Goal: Task Accomplishment & Management: Manage account settings

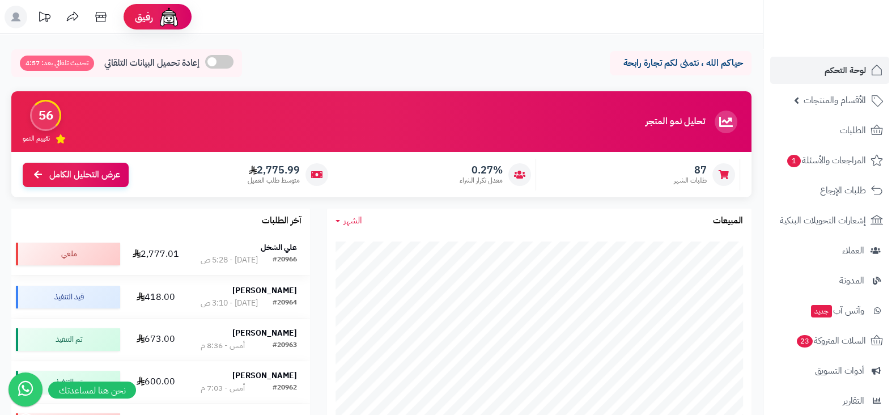
click at [264, 242] on strong "علي الشخل" at bounding box center [279, 248] width 36 height 12
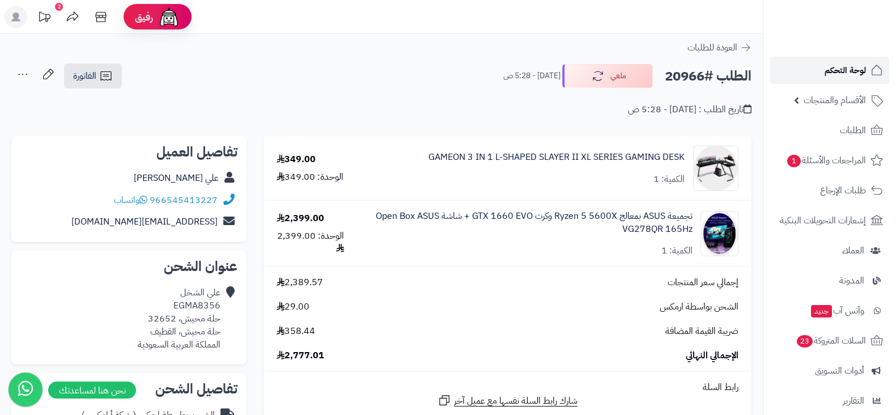
click at [825, 65] on span "لوحة التحكم" at bounding box center [845, 70] width 41 height 16
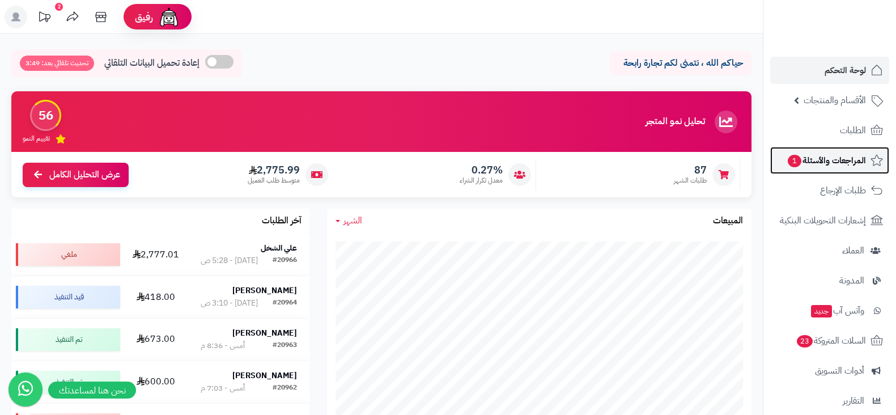
click at [804, 172] on link "المراجعات والأسئلة 1" at bounding box center [830, 160] width 119 height 27
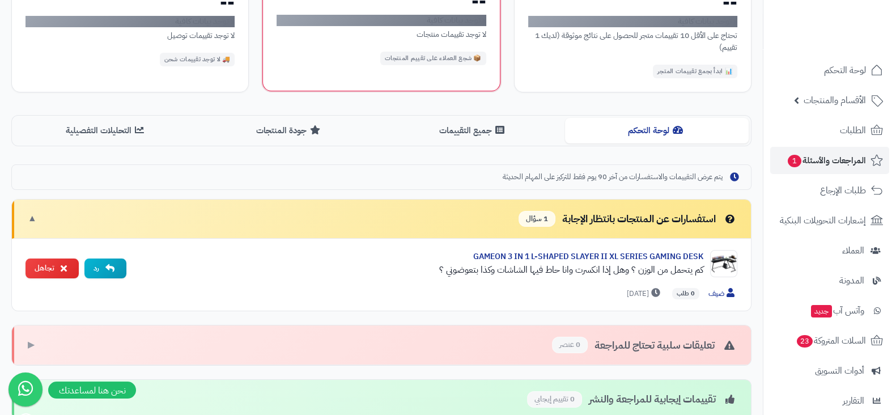
scroll to position [180, 0]
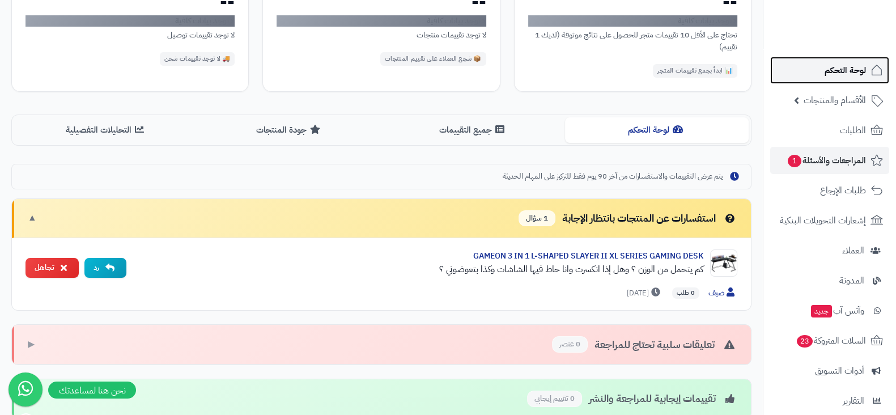
click at [807, 62] on link "لوحة التحكم" at bounding box center [830, 70] width 119 height 27
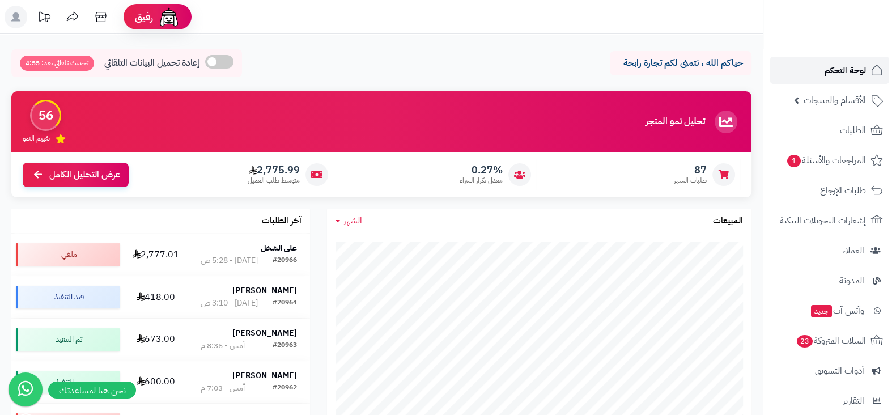
click at [834, 72] on span "لوحة التحكم" at bounding box center [845, 70] width 41 height 16
click at [808, 62] on link "لوحة التحكم" at bounding box center [830, 70] width 119 height 27
click at [817, 62] on link "لوحة التحكم" at bounding box center [830, 70] width 119 height 27
click at [294, 238] on td "علي الشخل #20966 اليوم - 5:28 ص" at bounding box center [249, 254] width 122 height 42
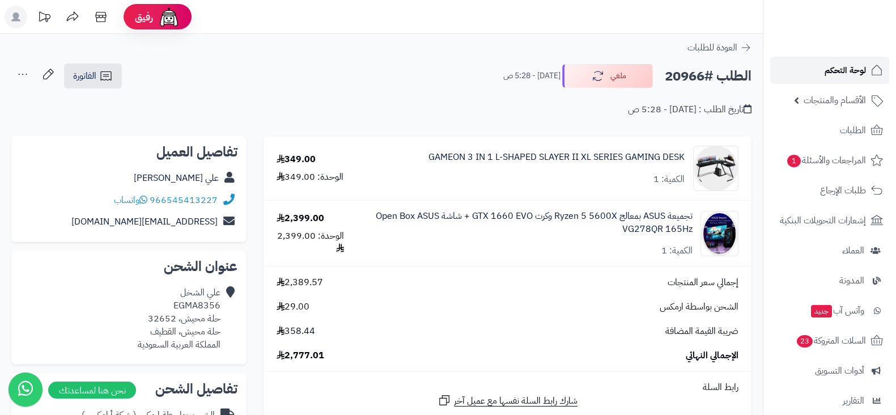
click at [802, 67] on link "لوحة التحكم" at bounding box center [830, 70] width 119 height 27
